Goal: Information Seeking & Learning: Learn about a topic

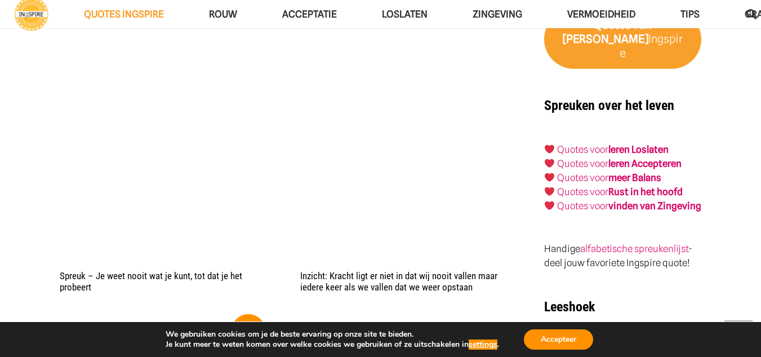
scroll to position [2274, 0]
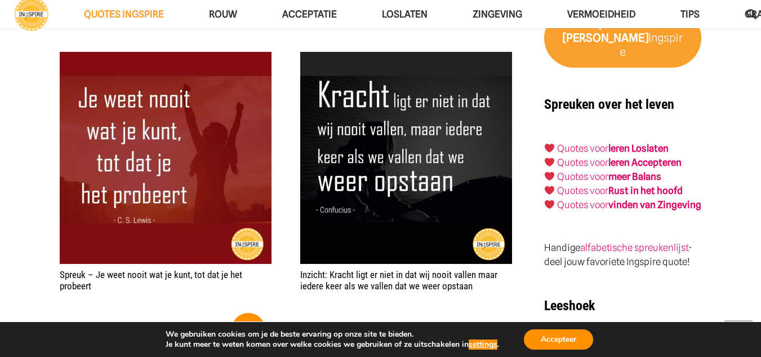
drag, startPoint x: 492, startPoint y: 275, endPoint x: 282, endPoint y: 274, distance: 210.7
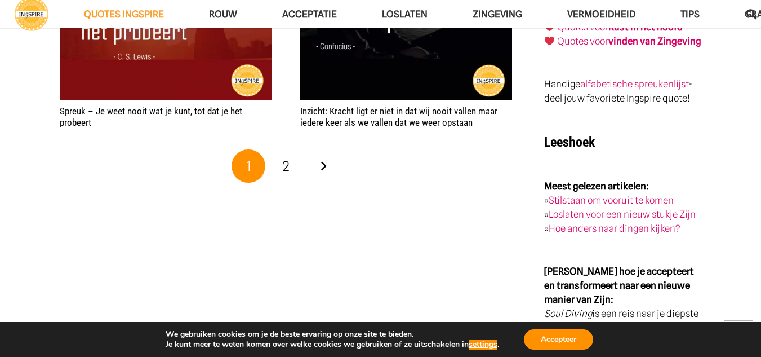
scroll to position [2437, 0]
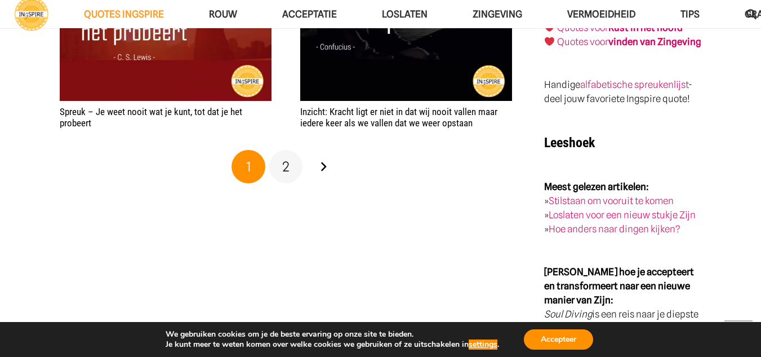
click at [288, 164] on link "2" at bounding box center [286, 167] width 34 height 34
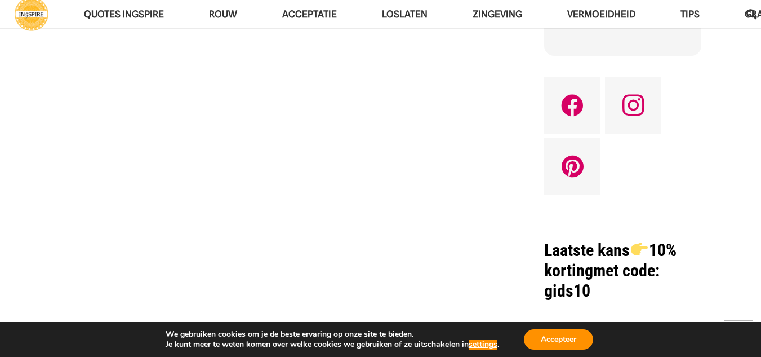
scroll to position [1303, 0]
